Goal: Check status

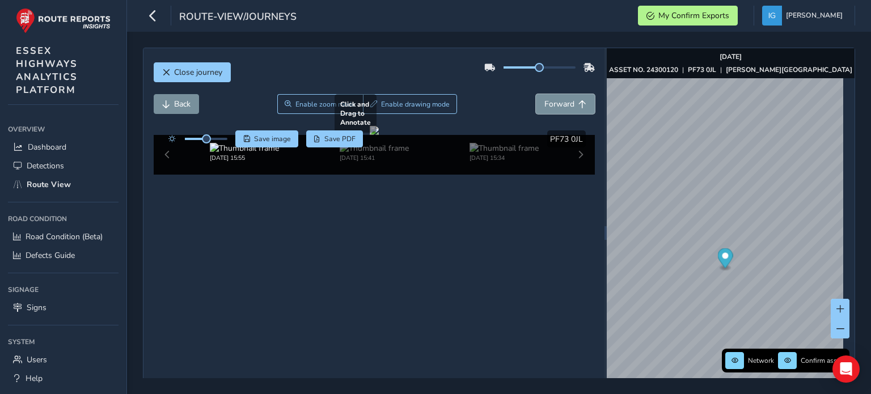
scroll to position [57, 0]
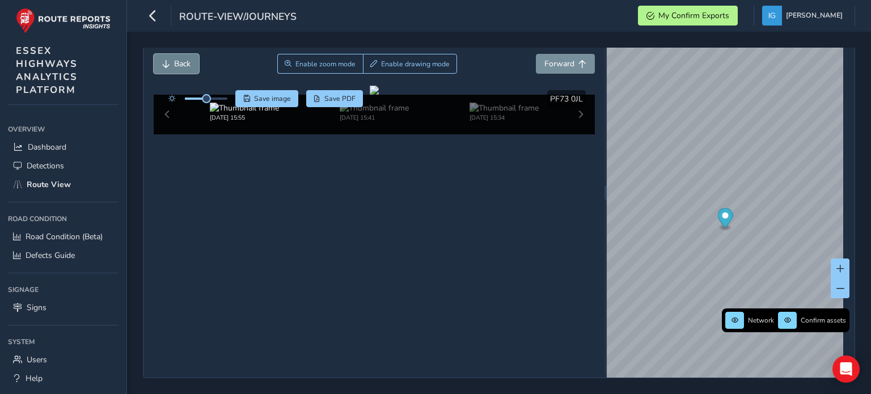
click at [180, 58] on span "Back" at bounding box center [182, 63] width 16 height 11
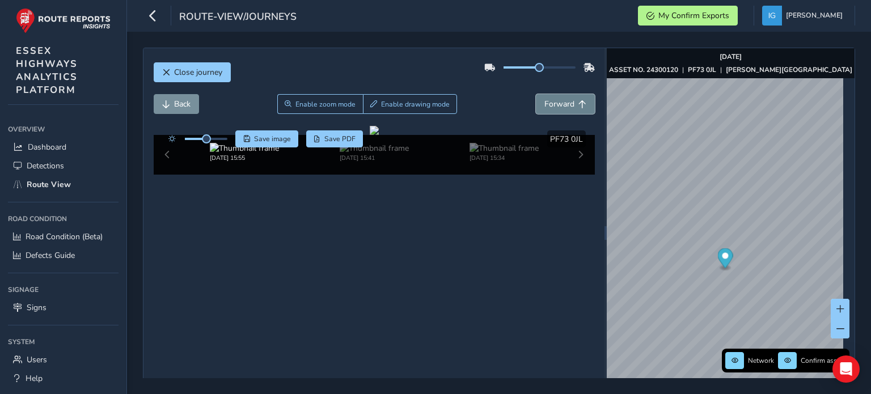
click at [551, 103] on span "Forward" at bounding box center [559, 104] width 30 height 11
